Goal: Task Accomplishment & Management: Manage account settings

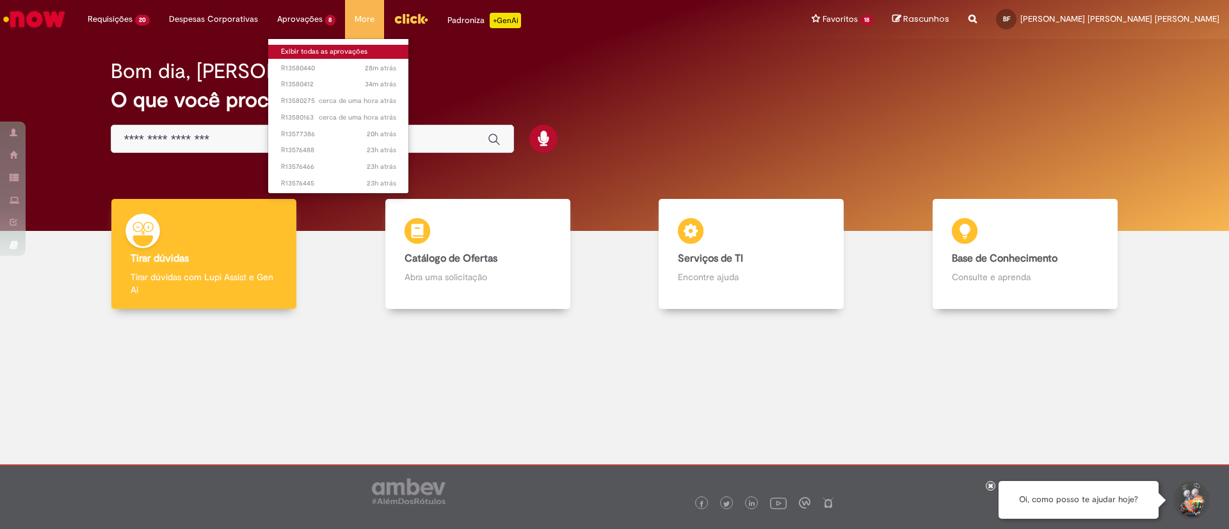
click at [307, 52] on link "Exibir todas as aprovações" at bounding box center [338, 52] width 141 height 14
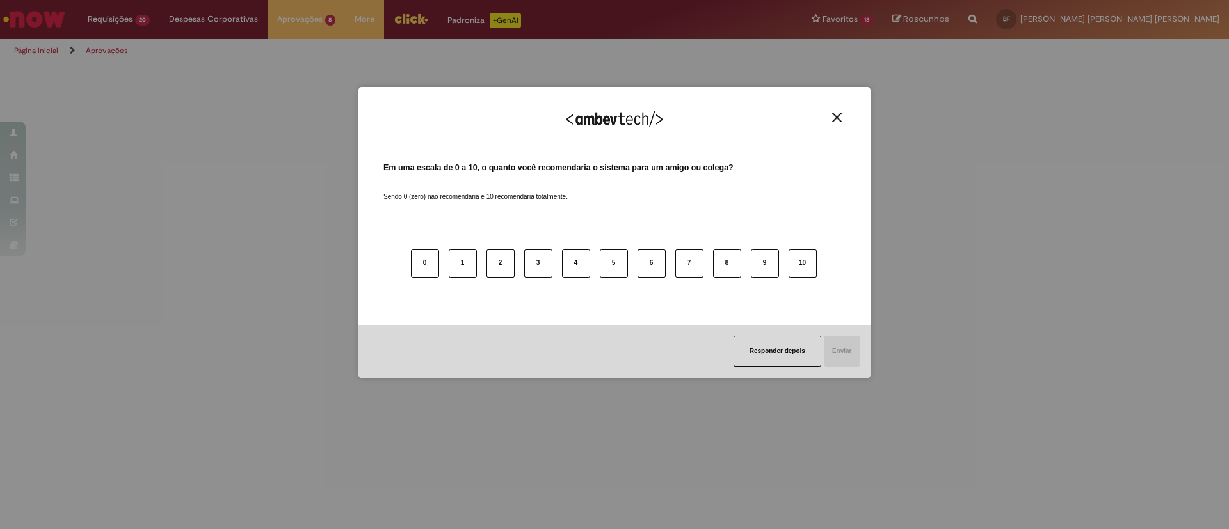
click at [839, 115] on img "Close" at bounding box center [837, 118] width 10 height 10
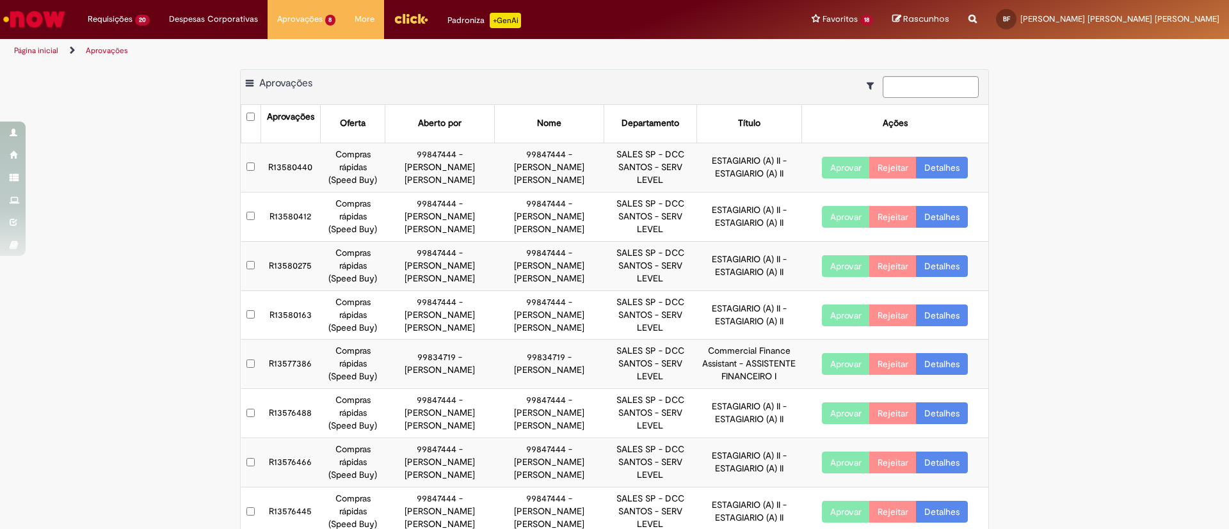
click at [828, 167] on button "Aprovar" at bounding box center [846, 168] width 48 height 22
click at [822, 212] on button "Aprovar" at bounding box center [846, 217] width 48 height 22
click at [835, 274] on button "Aprovar" at bounding box center [846, 266] width 48 height 22
drag, startPoint x: 839, startPoint y: 308, endPoint x: 834, endPoint y: 319, distance: 12.9
click at [838, 309] on button "Aprovar" at bounding box center [846, 316] width 48 height 22
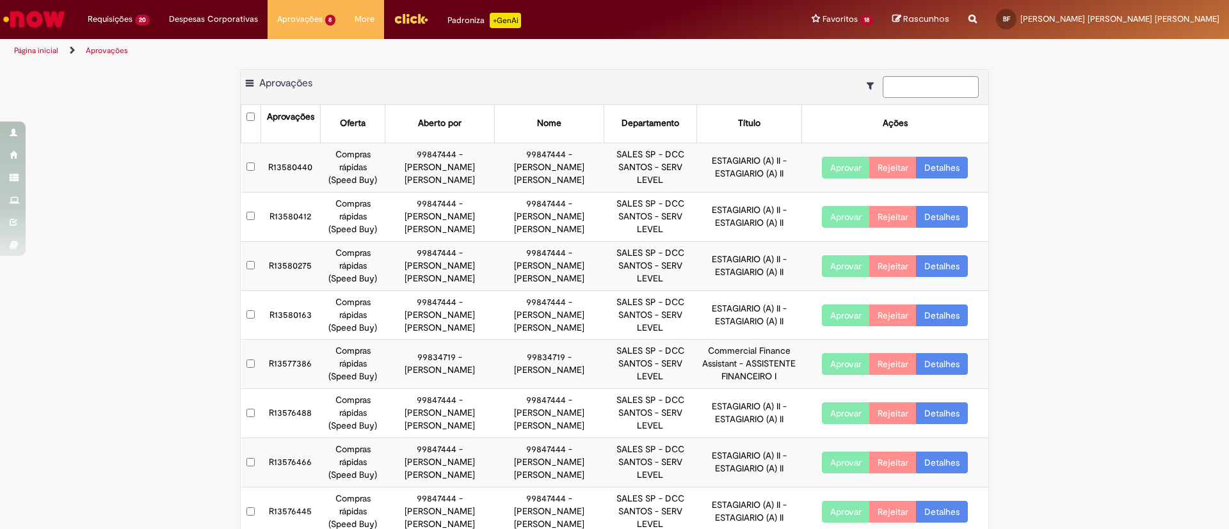
click at [830, 362] on button "Aprovar" at bounding box center [846, 364] width 48 height 22
click at [837, 408] on button "Aprovar" at bounding box center [846, 414] width 48 height 22
click at [839, 462] on button "Aprovar" at bounding box center [846, 463] width 48 height 22
click at [834, 510] on button "Aprovar" at bounding box center [846, 512] width 48 height 22
